Goal: Check status: Check status

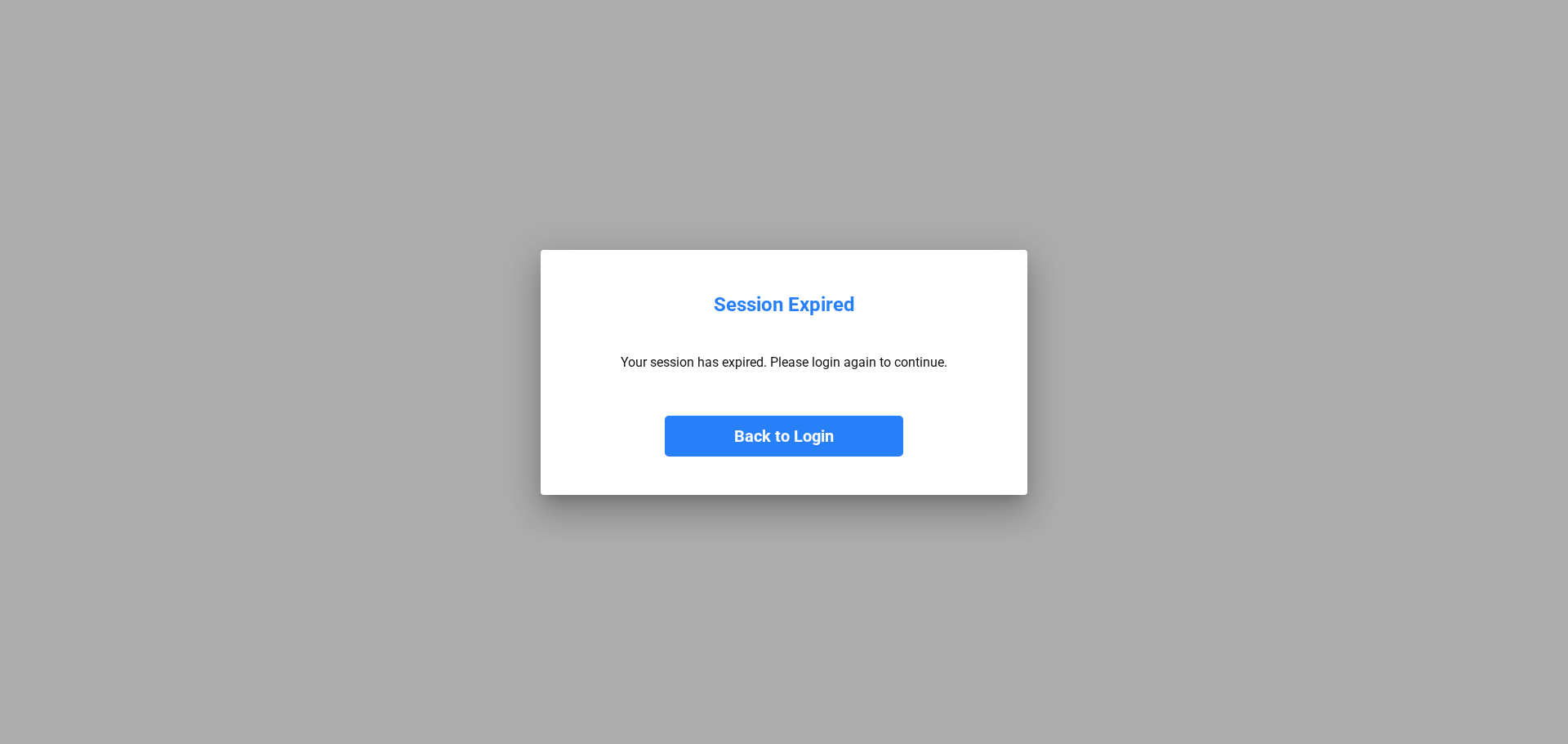
click at [792, 437] on button "Back to Login" at bounding box center [784, 436] width 239 height 41
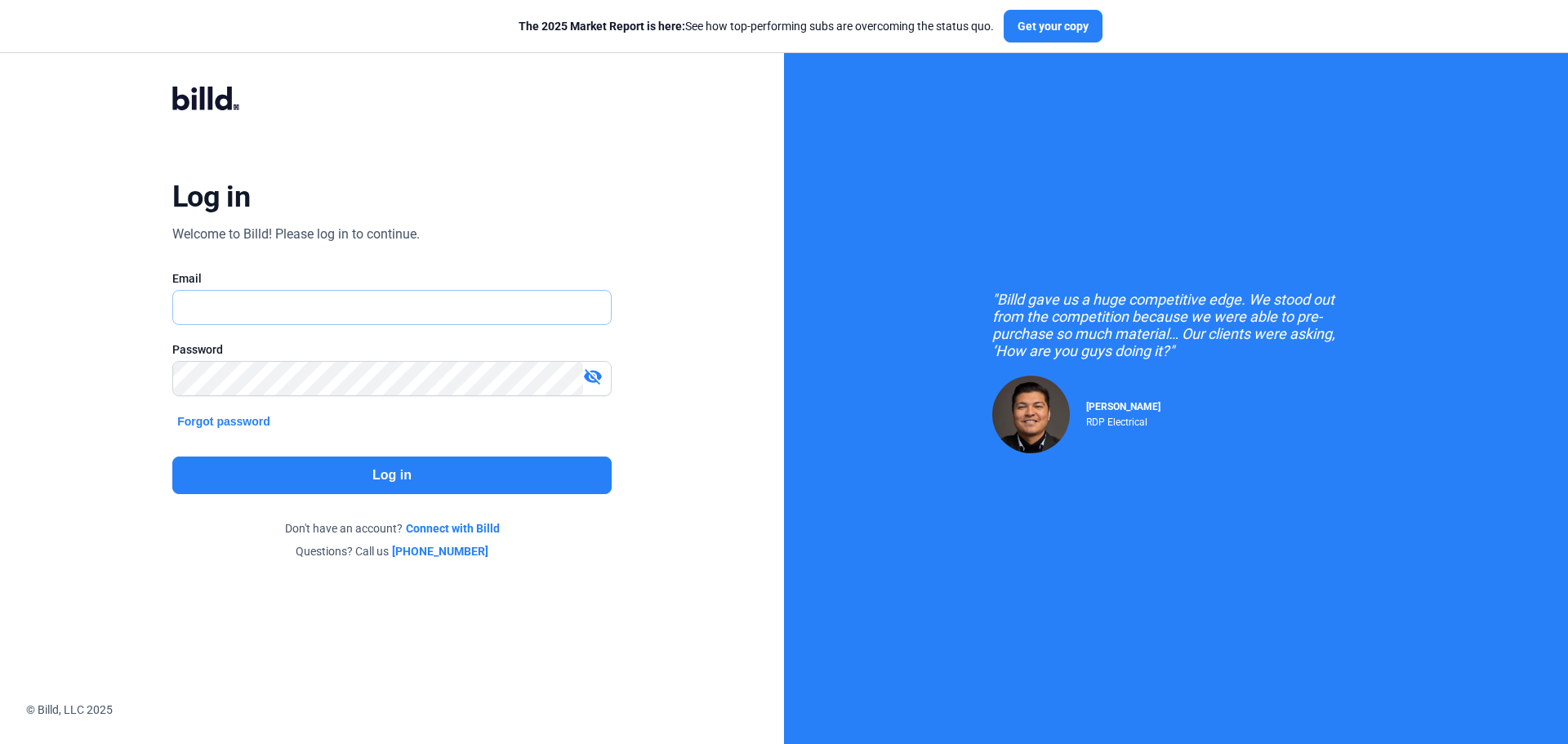
type input "[EMAIL_ADDRESS][DOMAIN_NAME]"
click at [332, 469] on button "Log in" at bounding box center [392, 475] width 439 height 38
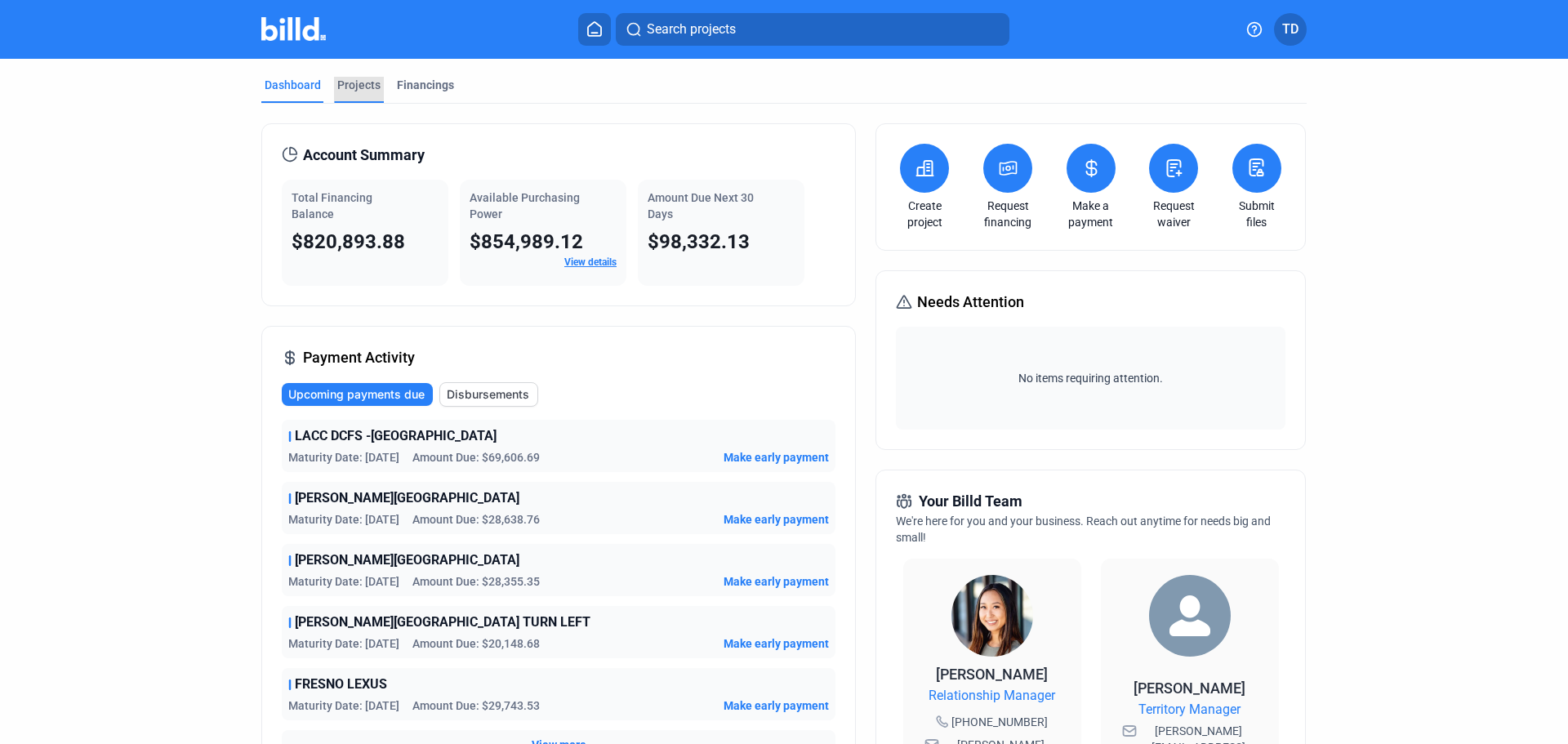
click at [361, 85] on div "Projects" at bounding box center [359, 84] width 44 height 16
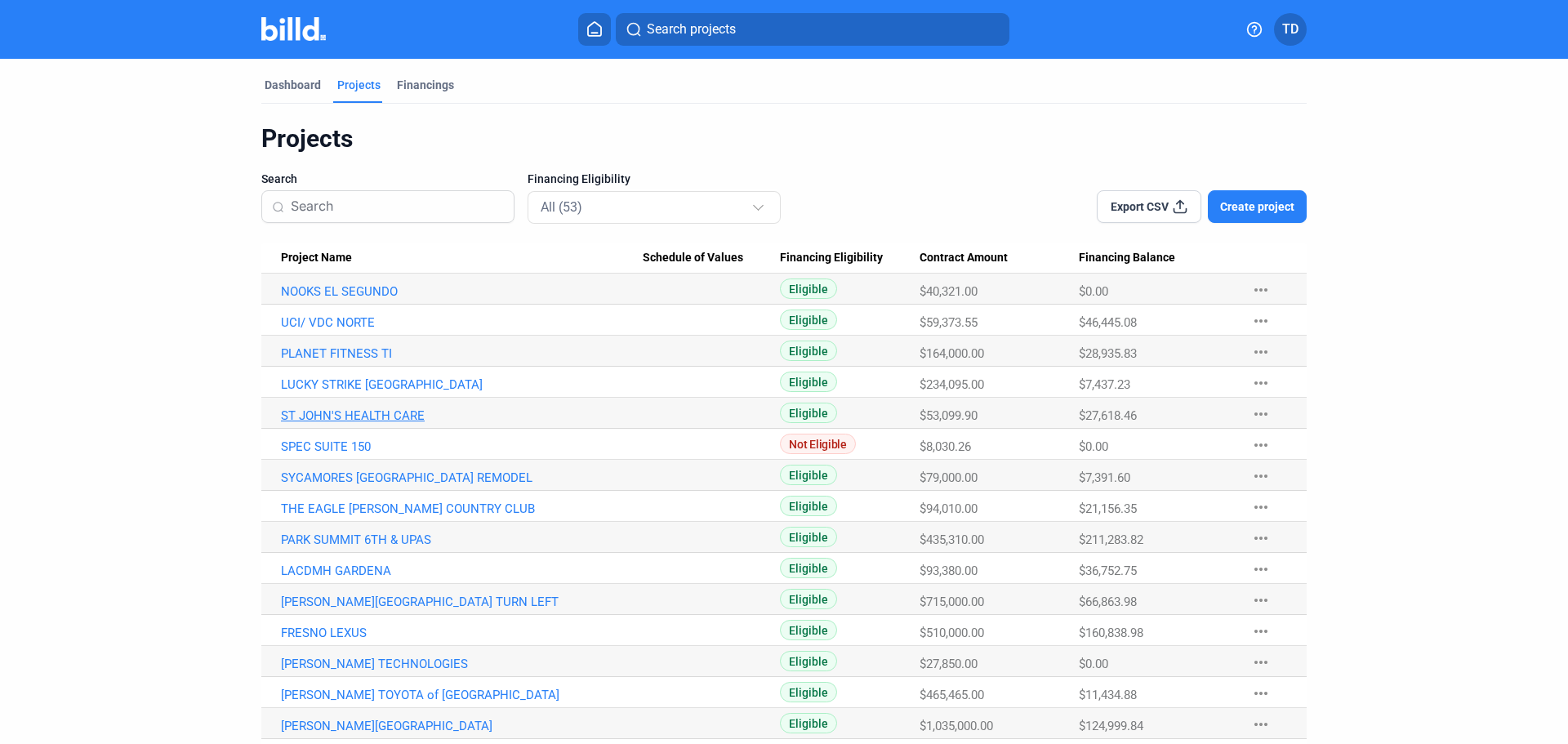
click at [331, 413] on link "ST JOHN'S HEALTH CARE" at bounding box center [461, 415] width 362 height 15
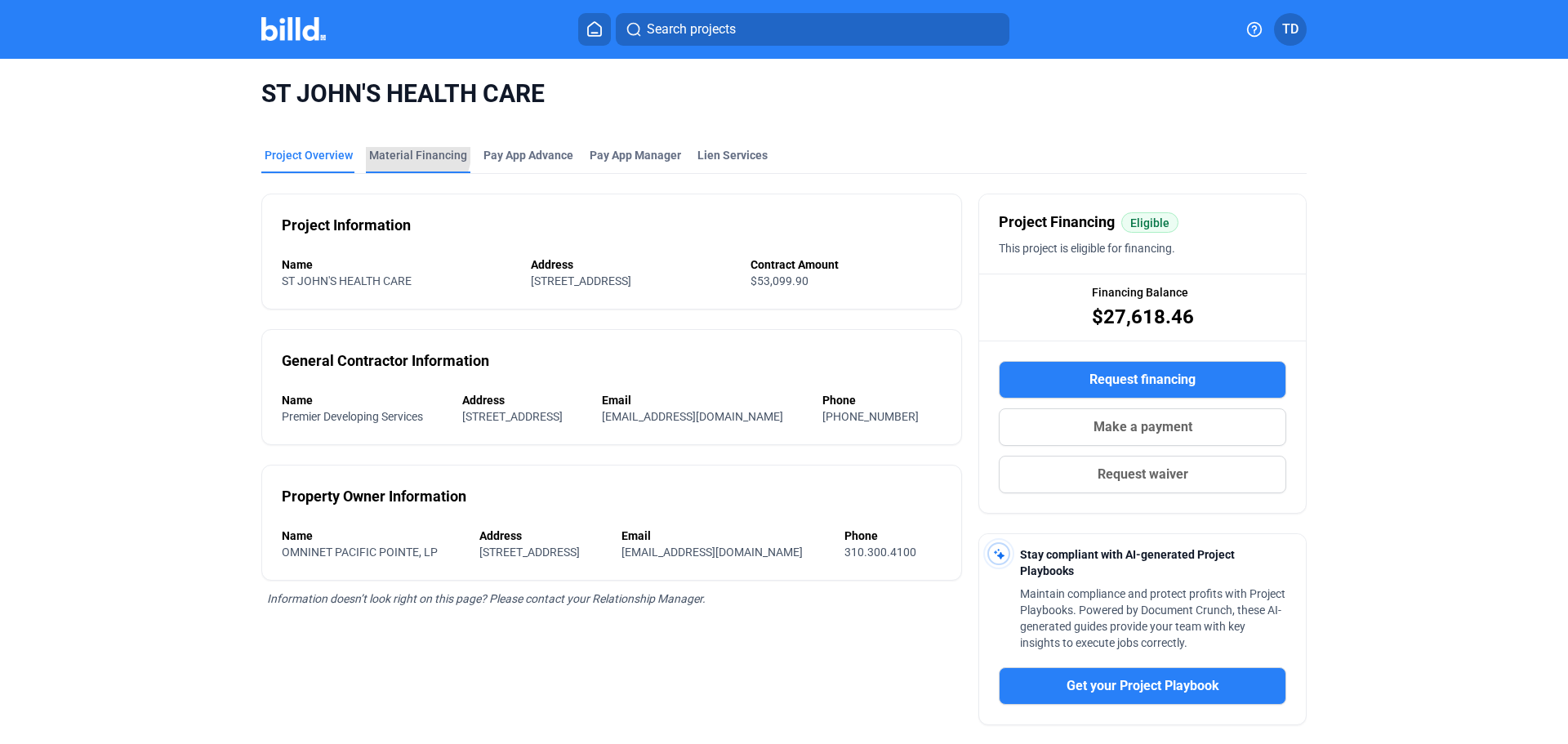
click at [410, 154] on div "Material Financing" at bounding box center [418, 155] width 98 height 16
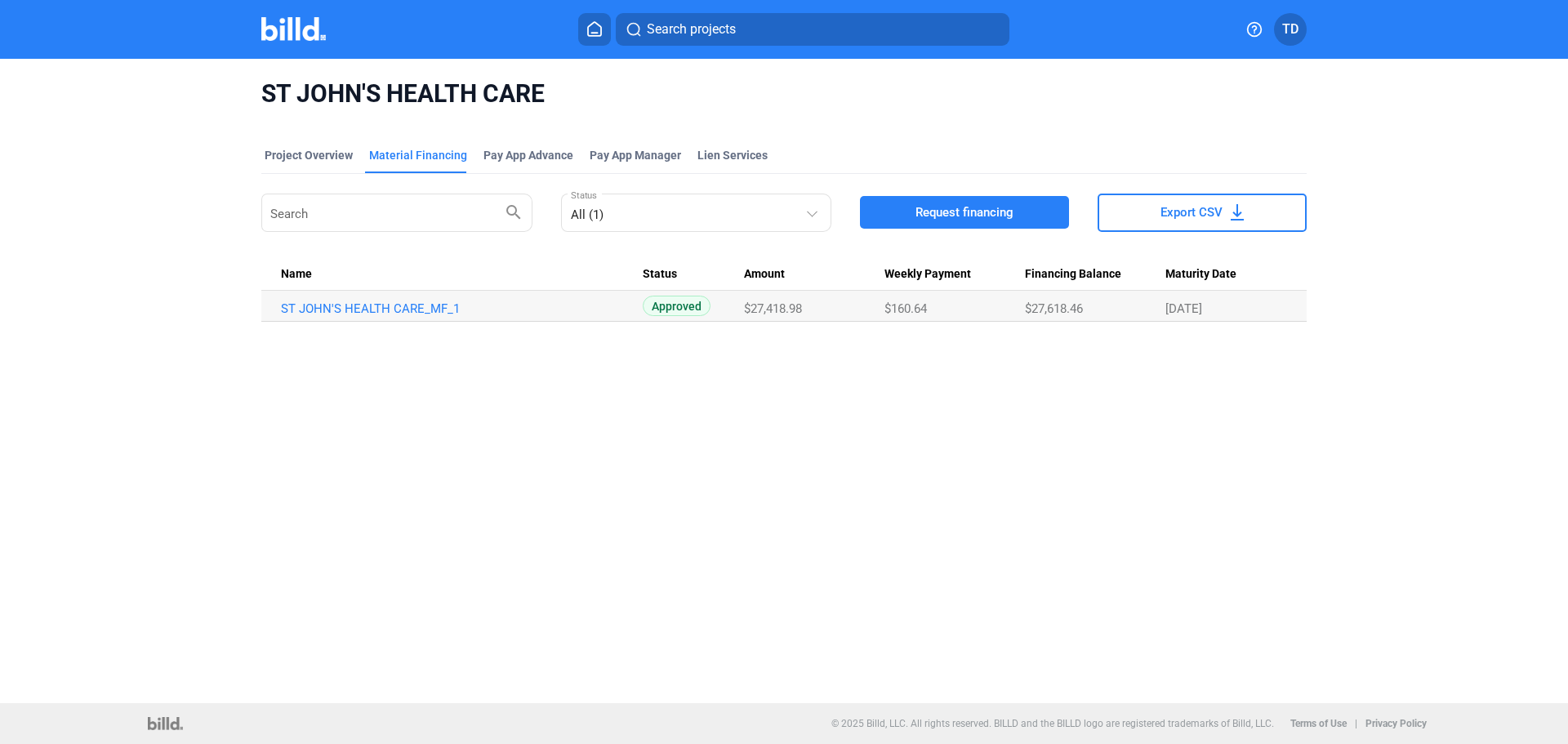
click at [219, 160] on div "ST [PERSON_NAME]'S HEALTH CARE Project Overview Material Financing Pay App Adva…" at bounding box center [784, 200] width 1317 height 283
